Goal: Task Accomplishment & Management: Manage account settings

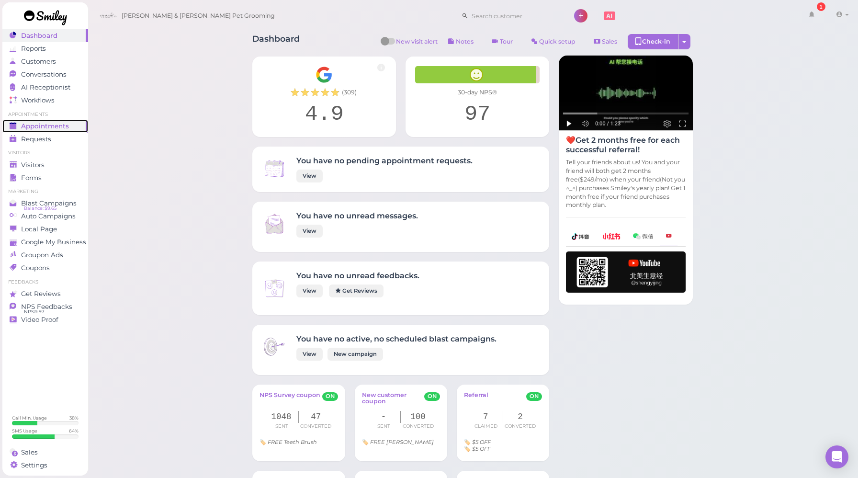
click at [52, 126] on span "Appointments" at bounding box center [45, 126] width 48 height 8
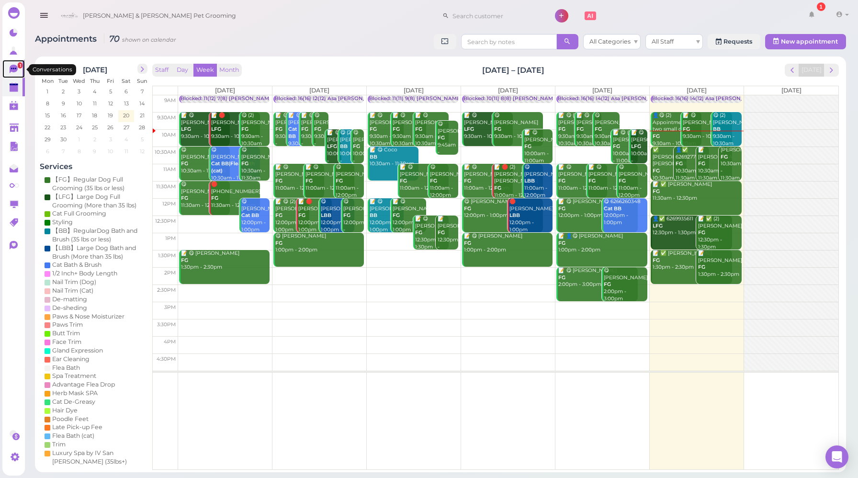
click at [13, 68] on icon at bounding box center [14, 69] width 8 height 9
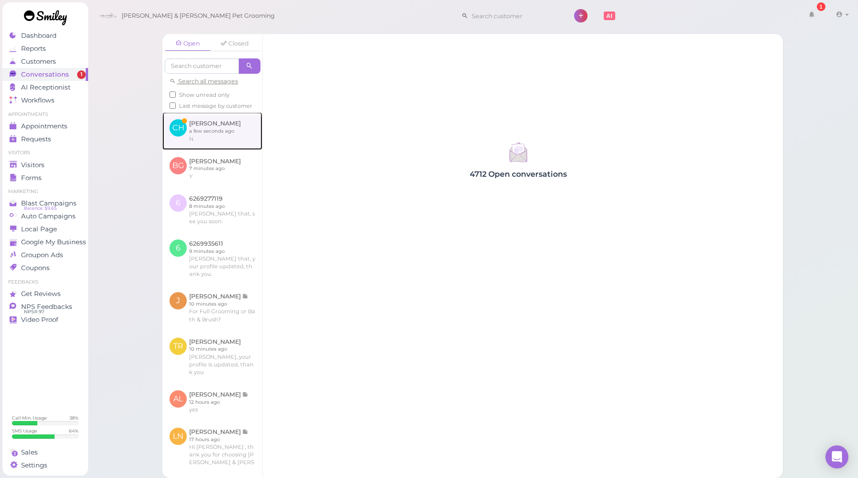
click at [217, 133] on link at bounding box center [212, 130] width 100 height 37
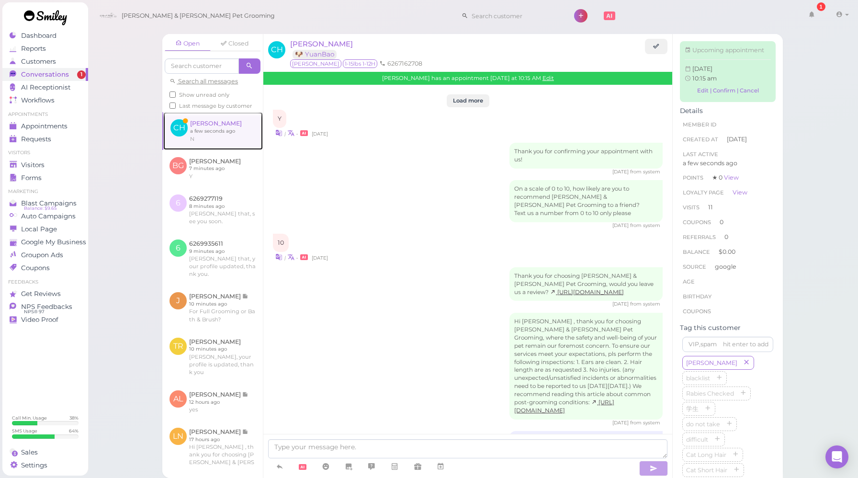
scroll to position [1482, 0]
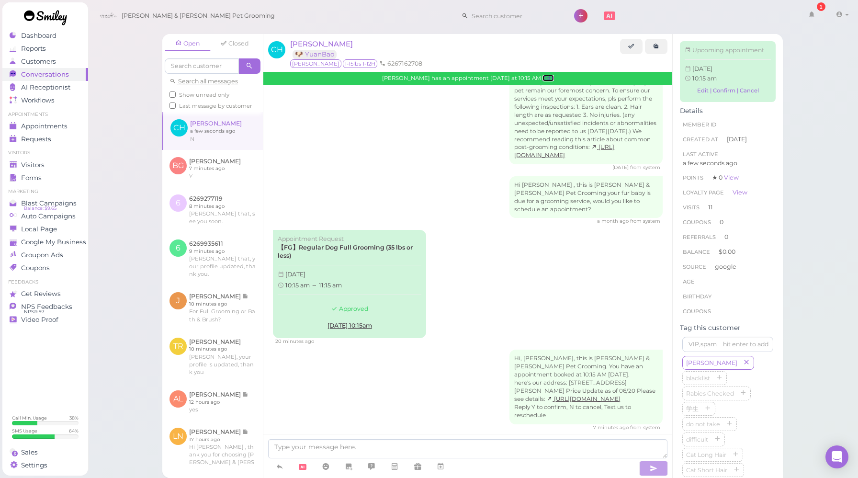
click at [543, 80] on link "Edit" at bounding box center [548, 78] width 11 height 7
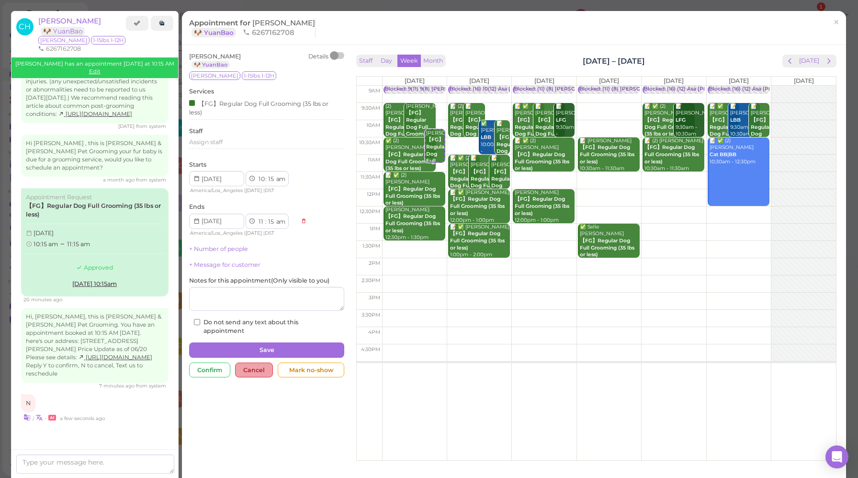
click at [250, 369] on div "Cancel" at bounding box center [254, 369] width 38 height 15
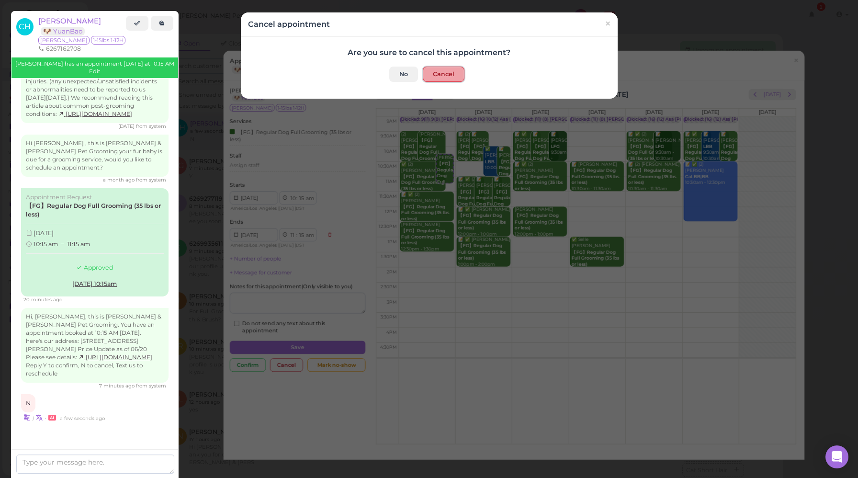
click at [446, 76] on button "Cancel" at bounding box center [444, 74] width 42 height 15
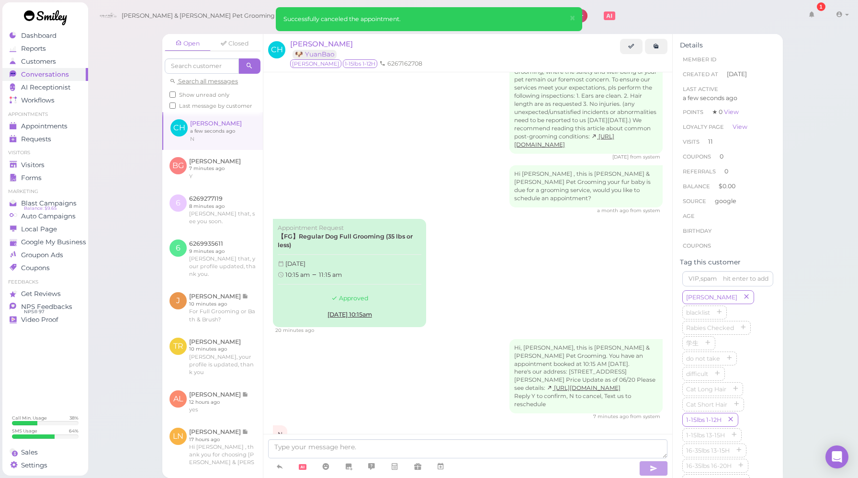
scroll to position [1526, 0]
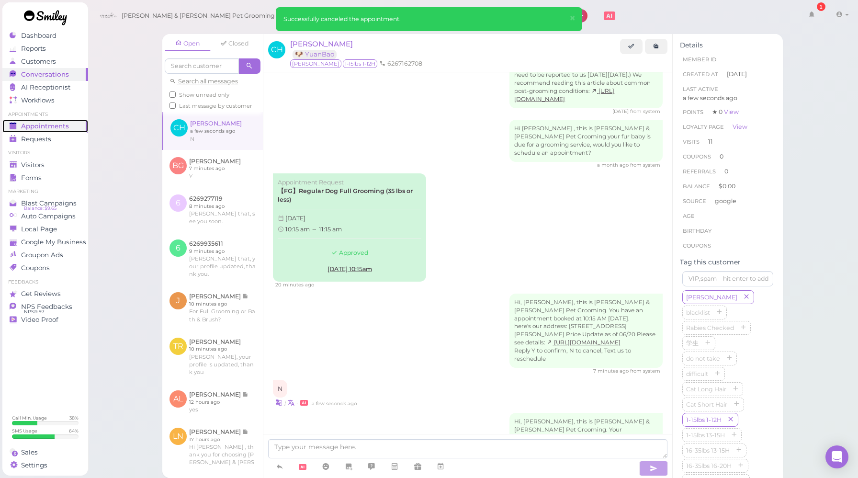
click at [45, 123] on span "Appointments" at bounding box center [45, 126] width 48 height 8
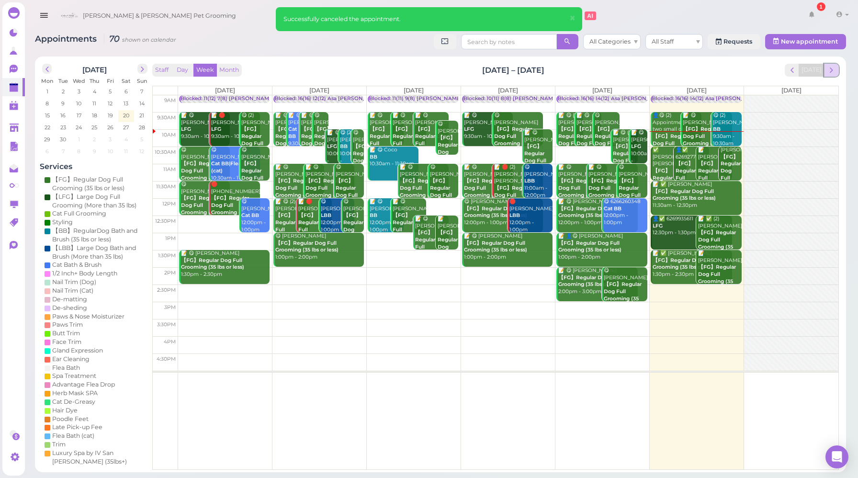
click at [829, 72] on span "next" at bounding box center [831, 70] width 9 height 9
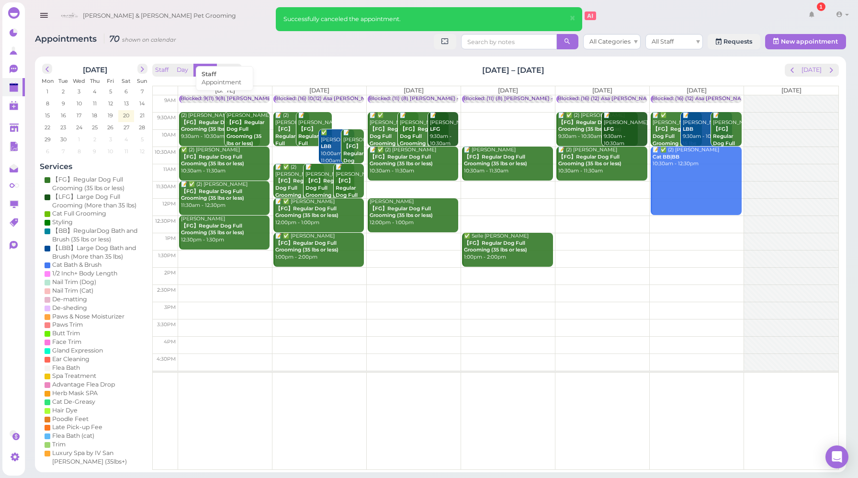
click at [238, 99] on div "Blocked: 9(11) 9(8) [PERSON_NAME] • Appointment" at bounding box center [246, 98] width 130 height 7
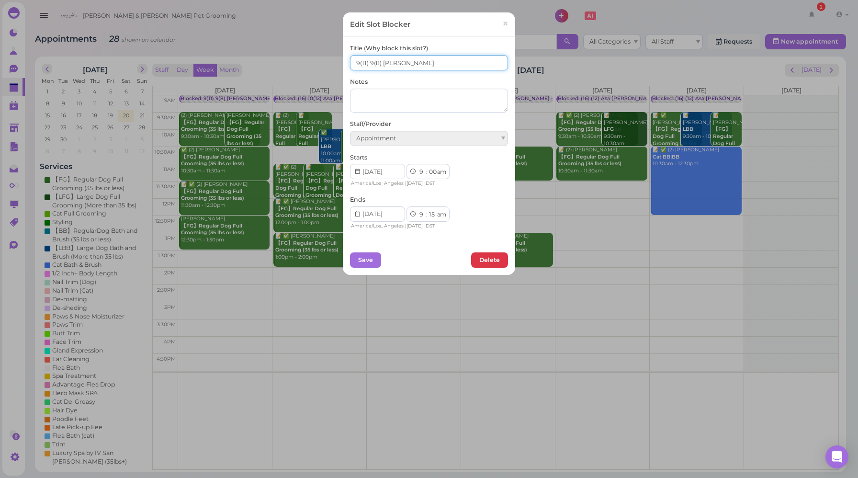
click at [359, 64] on input "9(11) 9(8) [PERSON_NAME]" at bounding box center [429, 62] width 158 height 15
click at [373, 62] on input "8(11) 9(8) [PERSON_NAME]" at bounding box center [429, 62] width 158 height 15
type input "8(11) 8(8) [PERSON_NAME]"
click at [374, 261] on button "Save" at bounding box center [365, 259] width 31 height 15
